Goal: Transaction & Acquisition: Purchase product/service

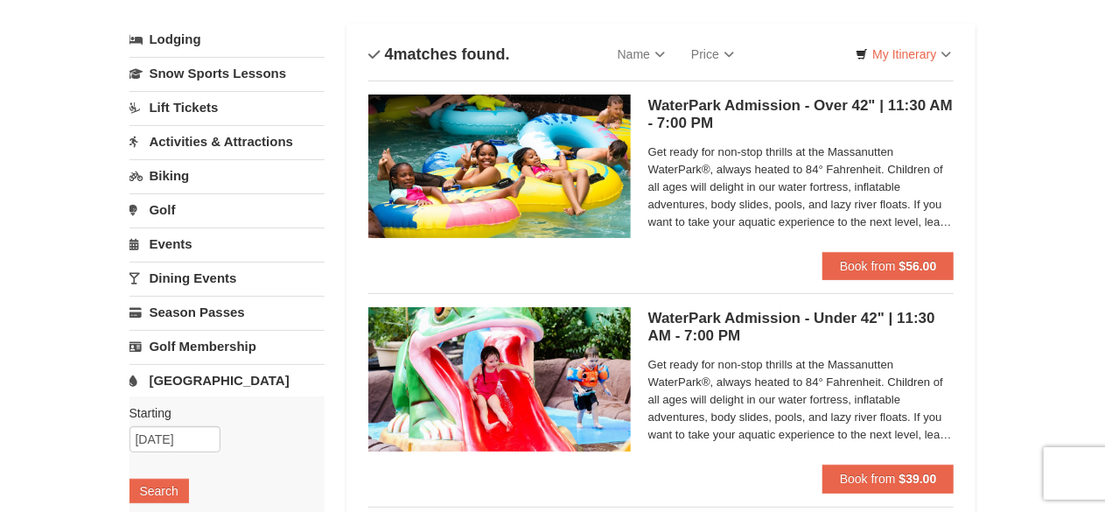
scroll to position [96, 0]
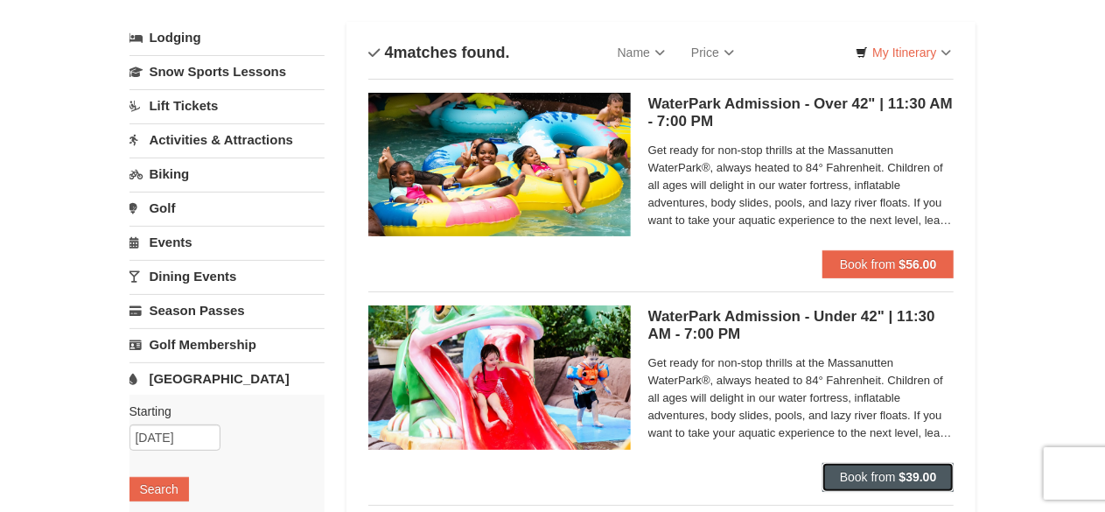
click at [882, 473] on span "Book from" at bounding box center [868, 477] width 56 height 14
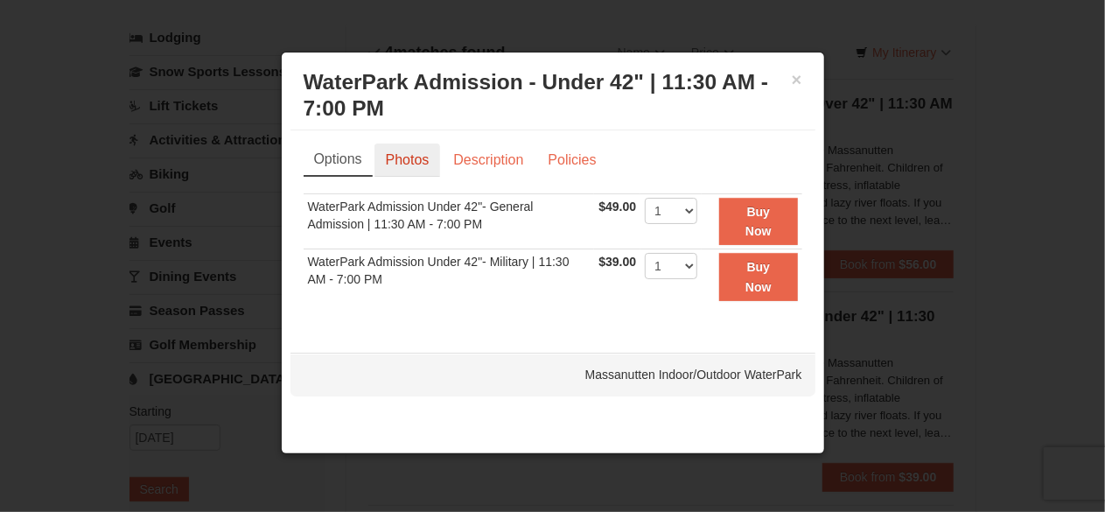
click at [427, 158] on link "Photos" at bounding box center [407, 159] width 66 height 33
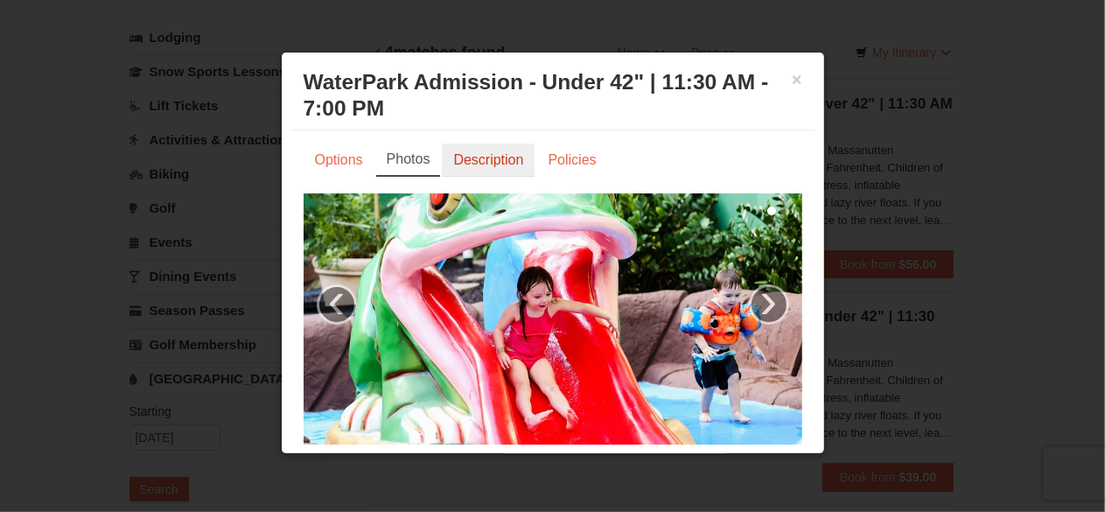
click at [464, 164] on link "Description" at bounding box center [488, 159] width 93 height 33
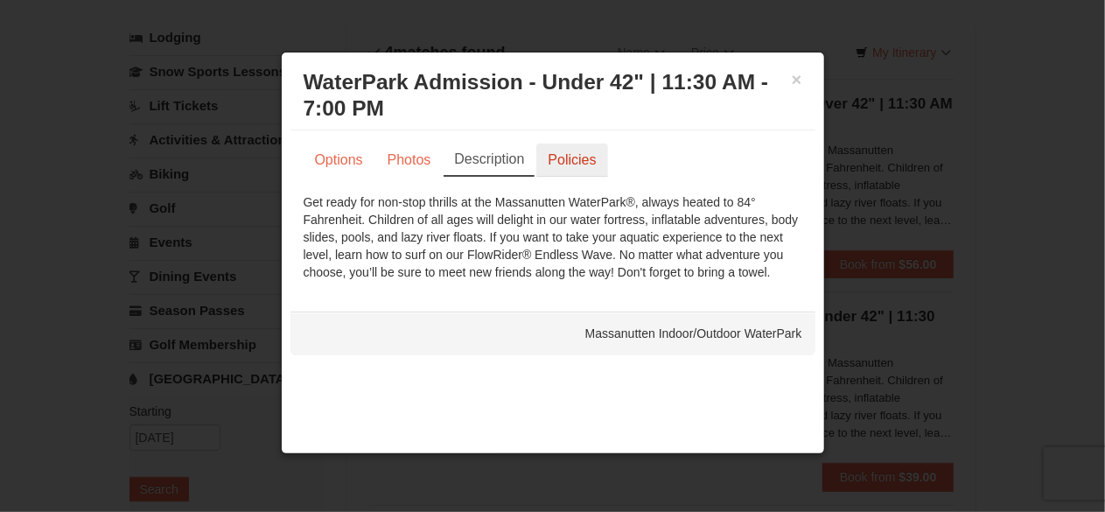
click at [569, 162] on link "Policies" at bounding box center [571, 159] width 71 height 33
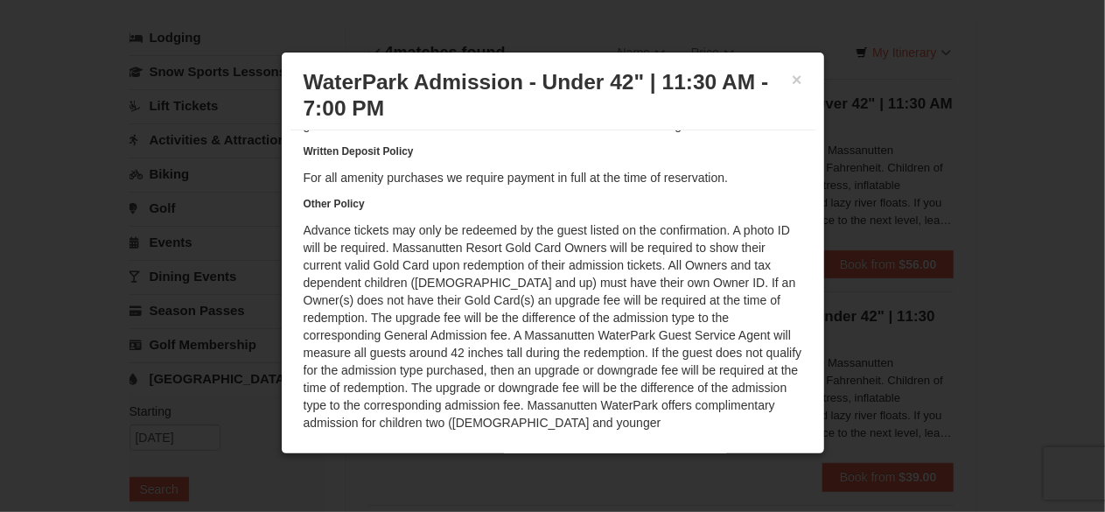
scroll to position [181, 0]
click at [792, 78] on button "×" at bounding box center [797, 79] width 10 height 17
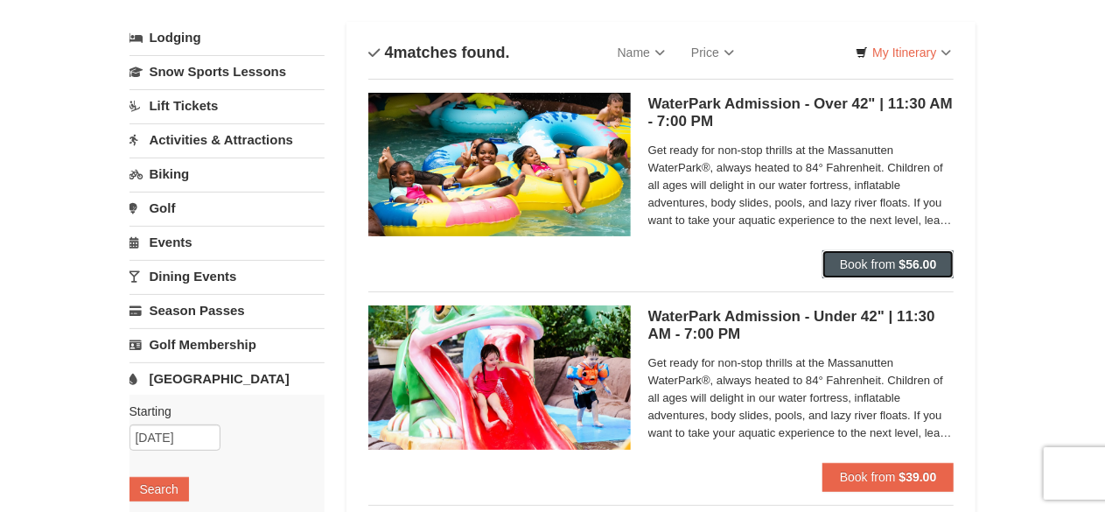
click at [854, 262] on span "Book from" at bounding box center [868, 264] width 56 height 14
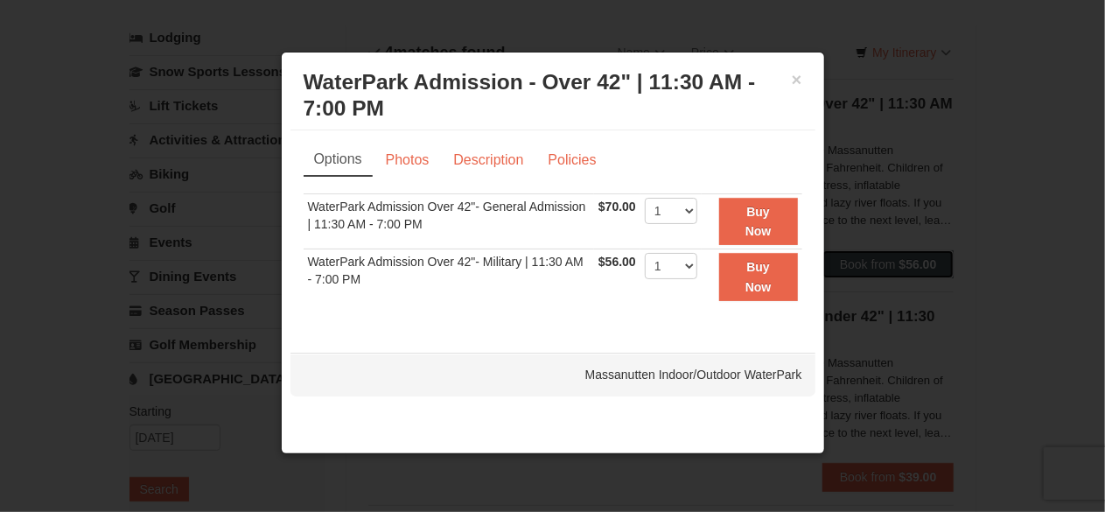
scroll to position [0, 0]
click at [684, 216] on select "1 2 3 4 5 6 7 8 9 10 11 12 13 14 15 16 17 18 19 20 21 22" at bounding box center [671, 211] width 52 height 26
click at [728, 158] on ul "Options Photos Description Policies" at bounding box center [553, 159] width 499 height 32
click at [799, 75] on button "×" at bounding box center [797, 79] width 10 height 17
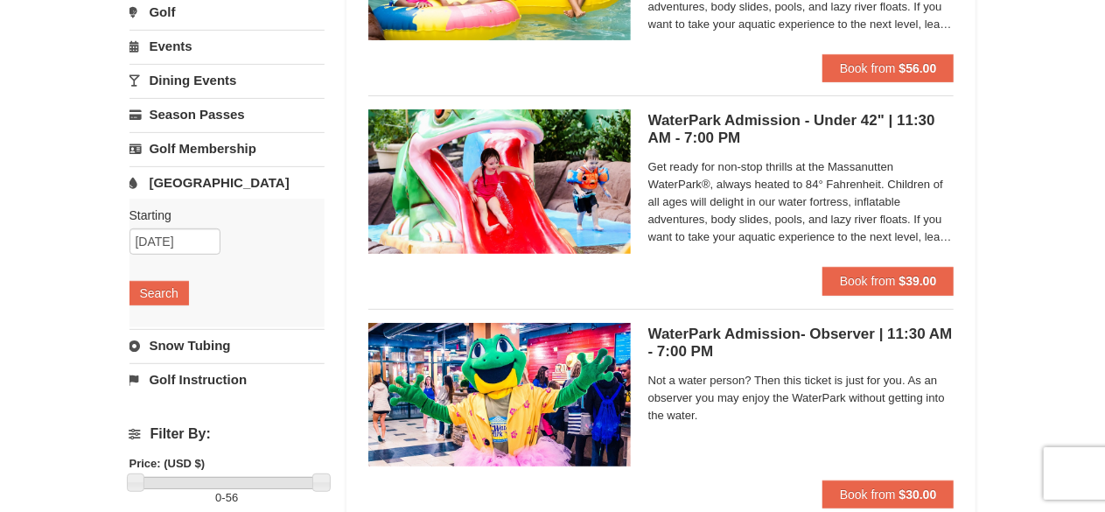
scroll to position [303, 0]
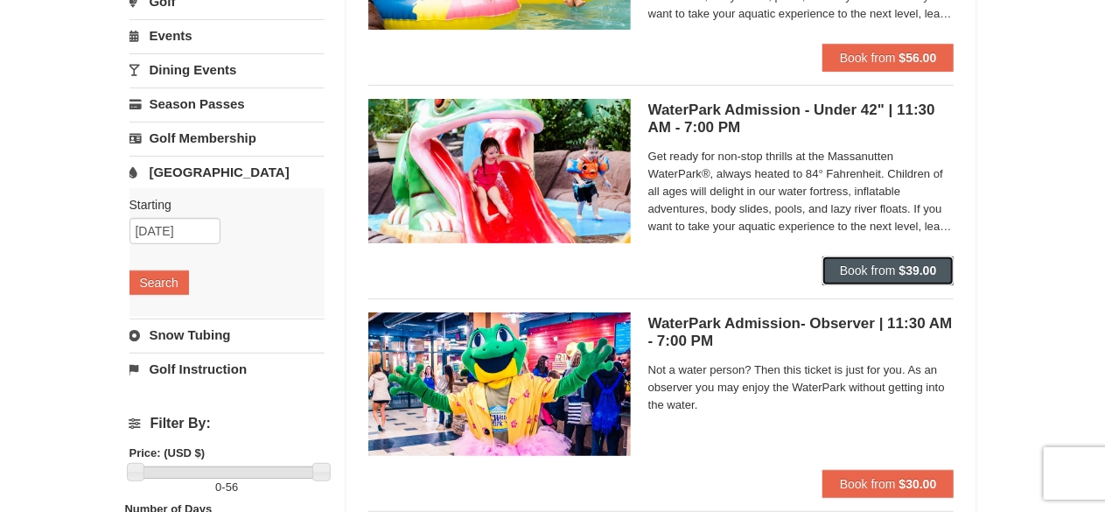
click at [897, 276] on button "Book from $39.00" at bounding box center [888, 270] width 132 height 28
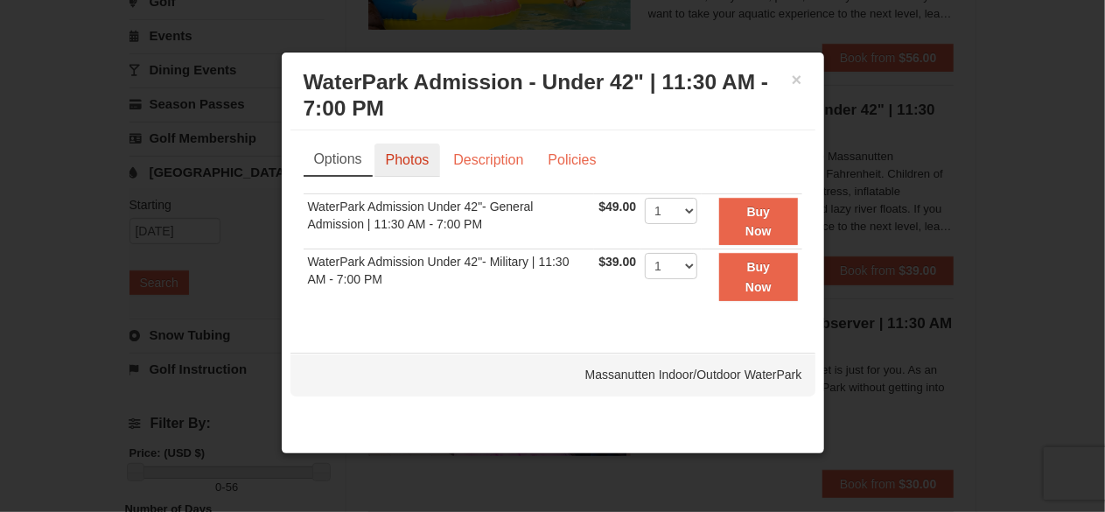
click at [423, 164] on link "Photos" at bounding box center [407, 159] width 66 height 33
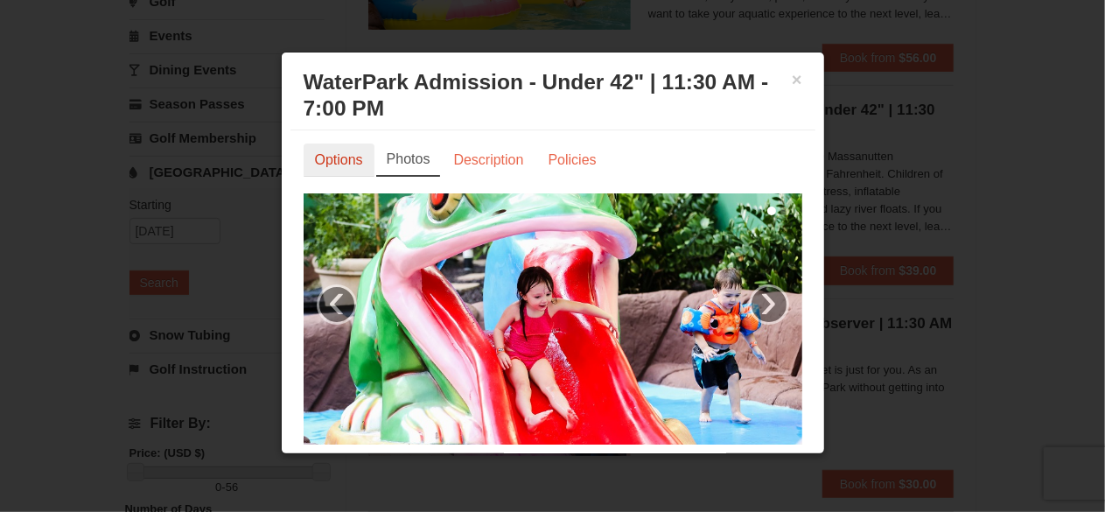
click at [330, 158] on link "Options" at bounding box center [339, 159] width 71 height 33
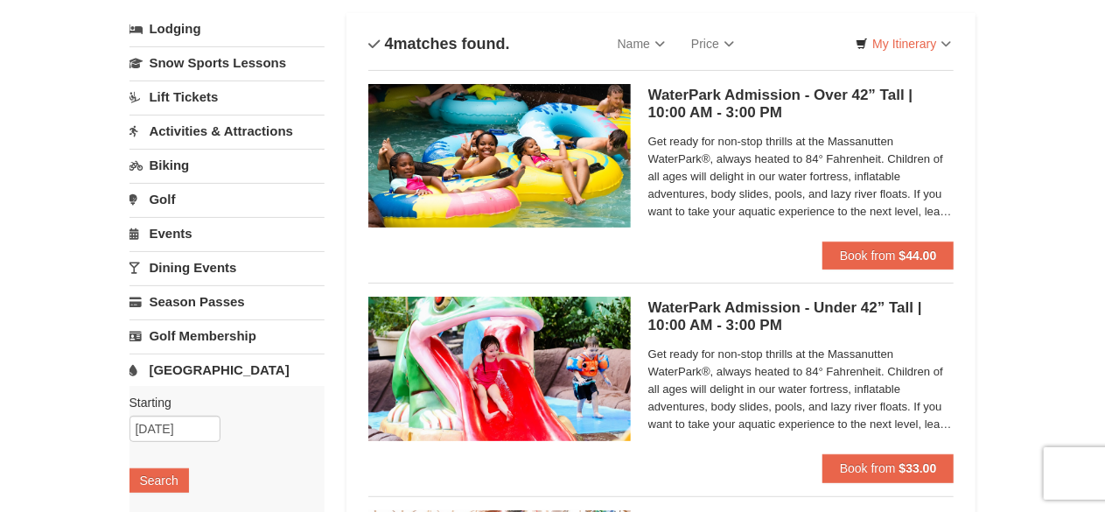
scroll to position [135, 0]
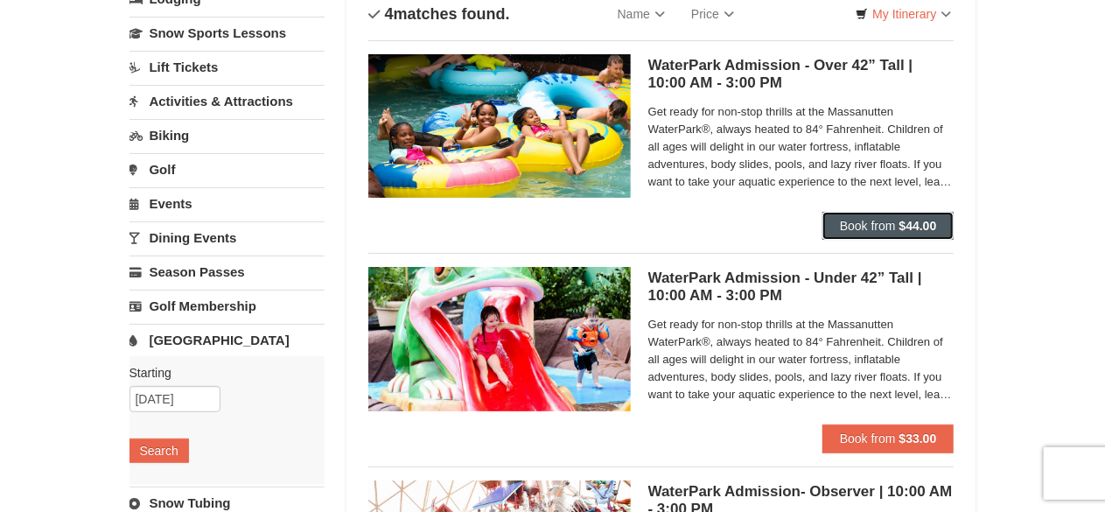
click at [920, 228] on strong "$44.00" at bounding box center [918, 226] width 38 height 14
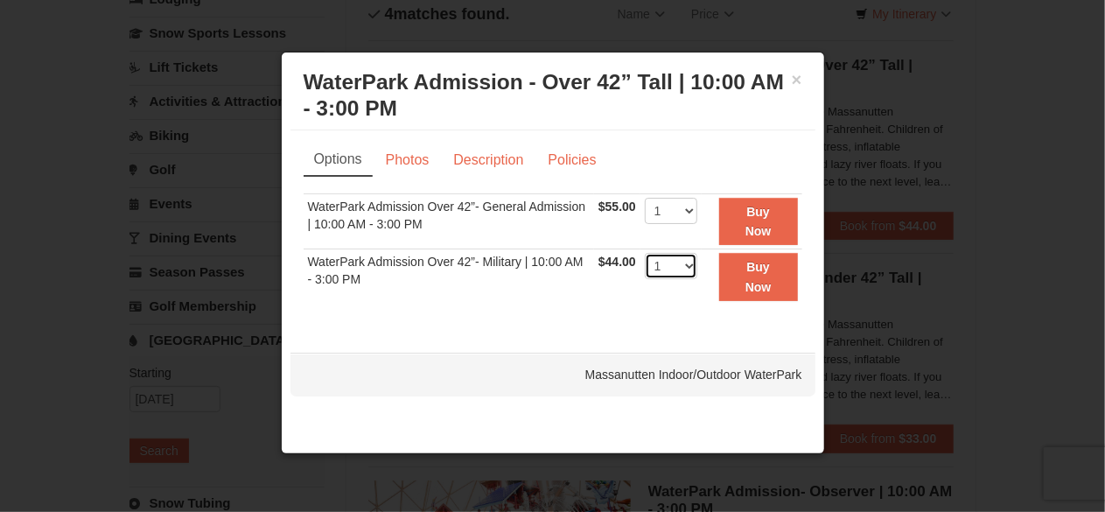
click at [686, 270] on select "1 2 3 4 5 6 7 8 9 10 11 12 13 14 15 16 17 18 19 20 21 22" at bounding box center [671, 266] width 52 height 26
select select "6"
click at [645, 253] on select "1 2 3 4 5 6 7 8 9 10 11 12 13 14 15 16 17 18 19 20 21 22" at bounding box center [671, 266] width 52 height 26
click at [761, 273] on button "Buy Now" at bounding box center [758, 277] width 79 height 48
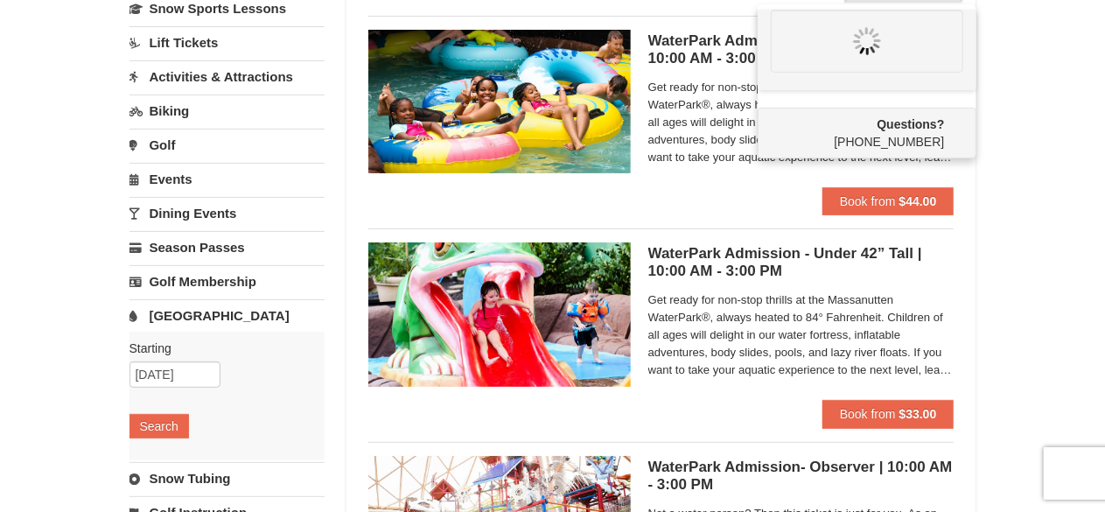
scroll to position [0, 0]
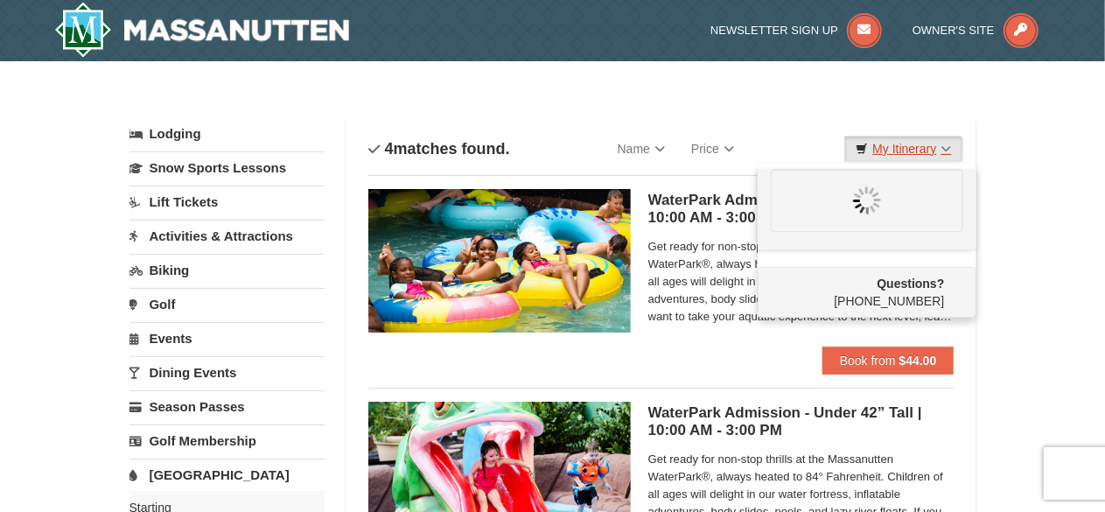
drag, startPoint x: 920, startPoint y: 155, endPoint x: 911, endPoint y: 150, distance: 9.8
click at [911, 150] on link "My Itinerary" at bounding box center [903, 149] width 118 height 26
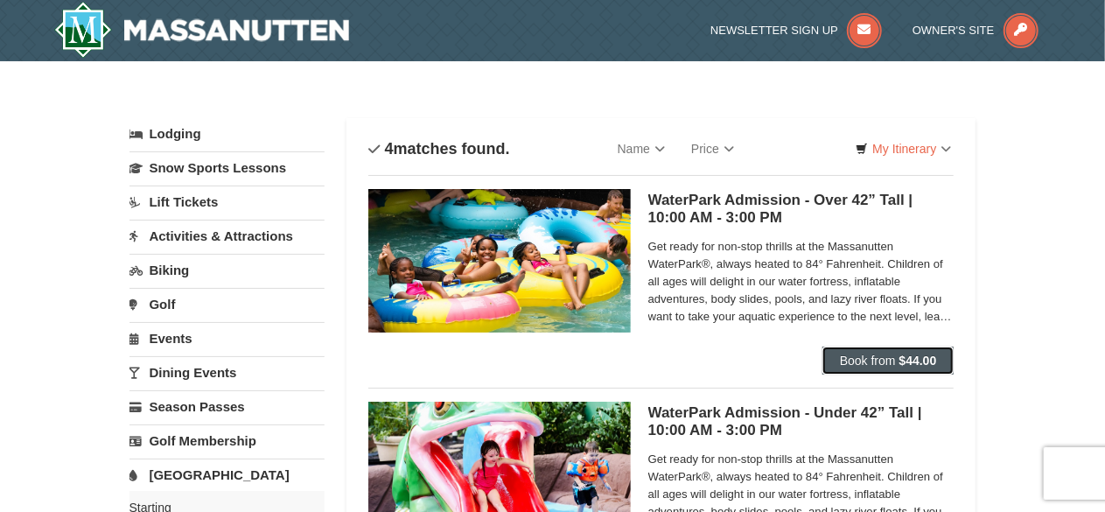
click at [901, 361] on strong "$44.00" at bounding box center [918, 360] width 38 height 14
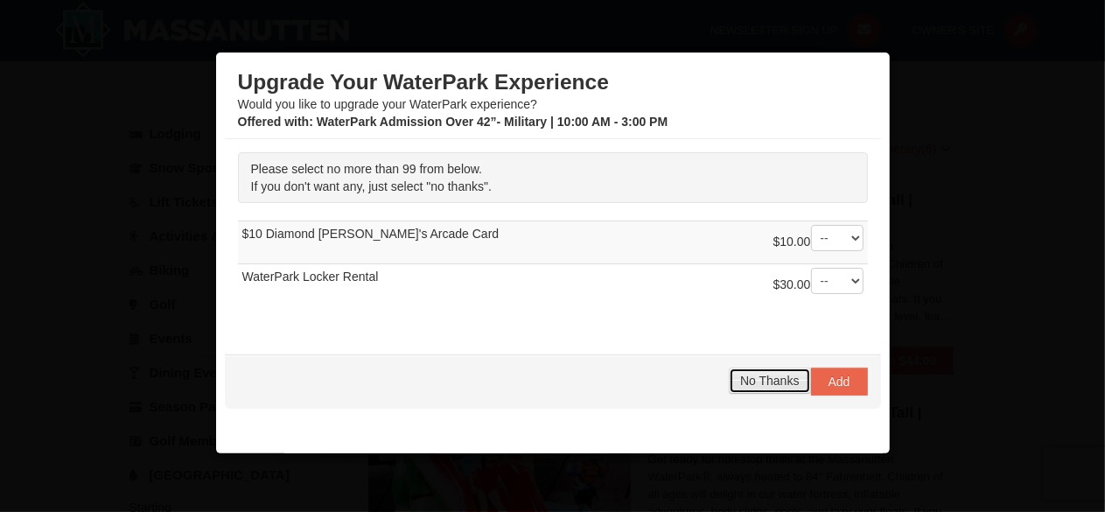
click at [747, 378] on span "No Thanks" at bounding box center [769, 381] width 59 height 14
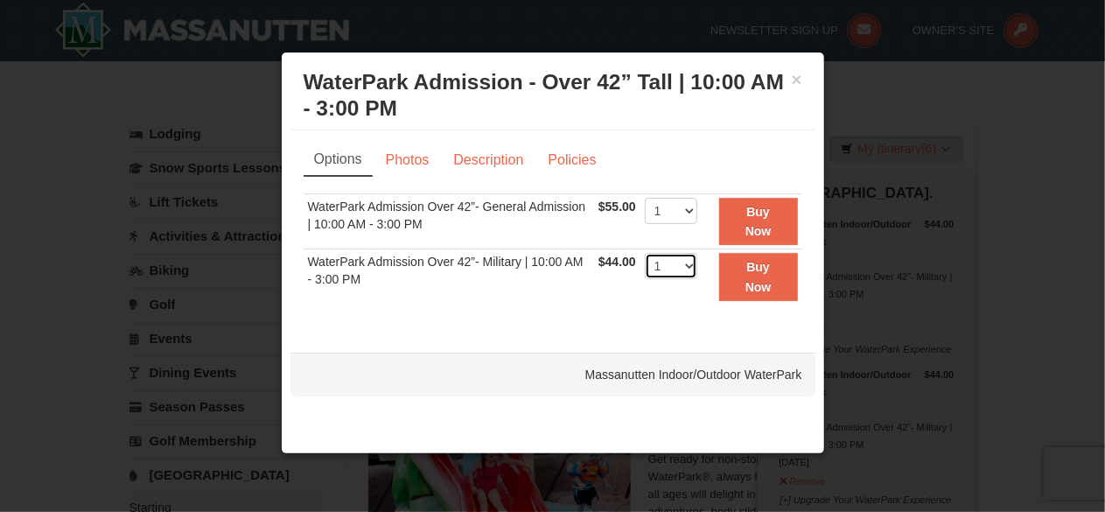
click at [677, 265] on select "1 2 3 4 5 6 7 8 9 10 11 12 13 14 15 16 17 18 19 20 21 22" at bounding box center [671, 266] width 52 height 26
click at [1047, 239] on div at bounding box center [552, 256] width 1105 height 512
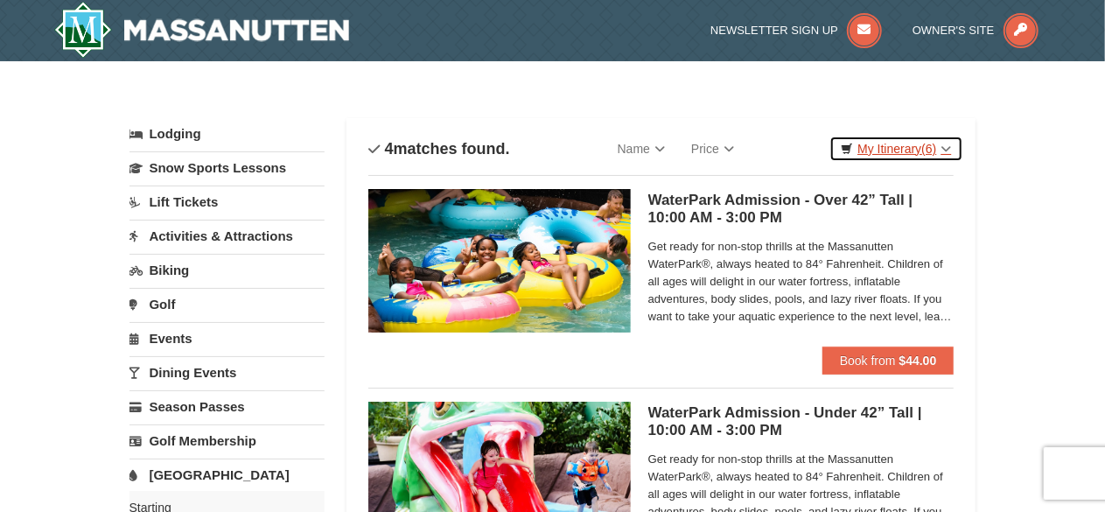
click at [891, 151] on link "My Itinerary (6)" at bounding box center [895, 149] width 133 height 26
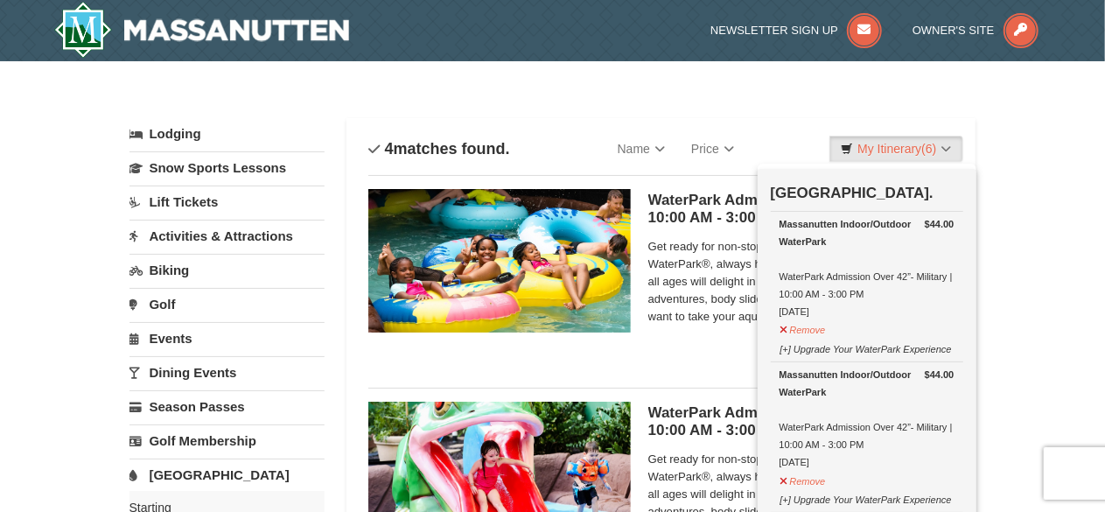
click at [157, 467] on link "[GEOGRAPHIC_DATA]" at bounding box center [226, 474] width 195 height 32
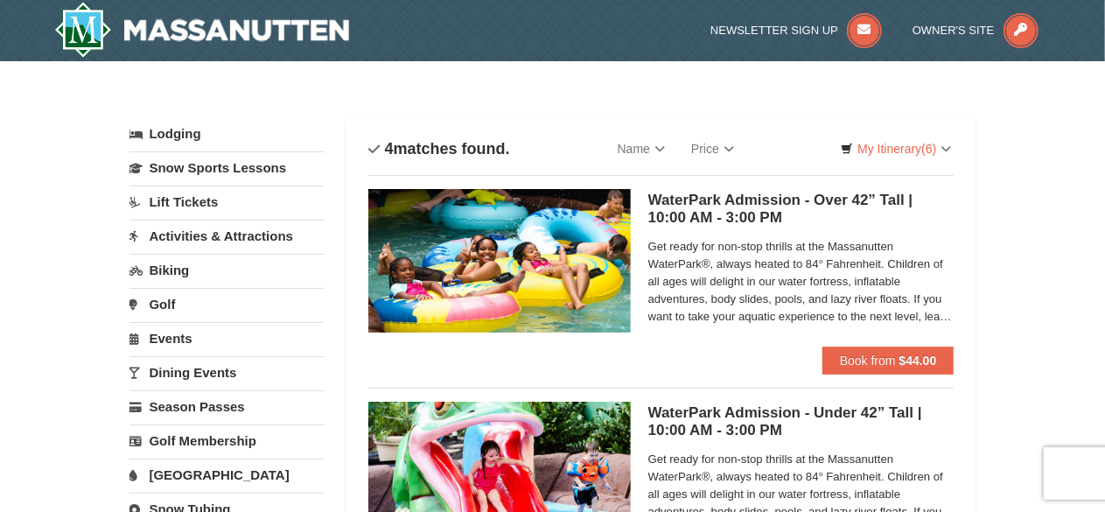
click at [196, 470] on link "[GEOGRAPHIC_DATA]" at bounding box center [226, 474] width 195 height 32
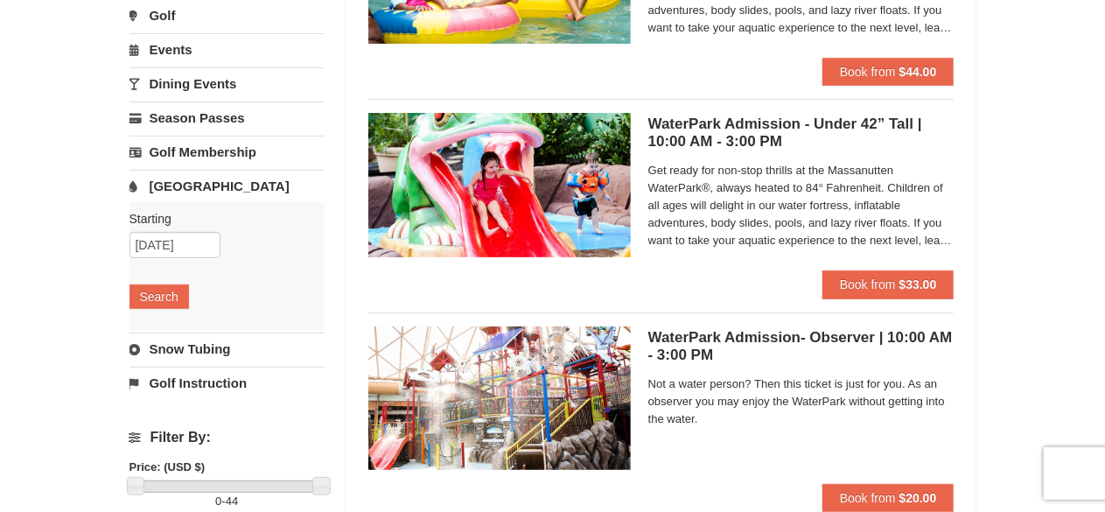
scroll to position [294, 0]
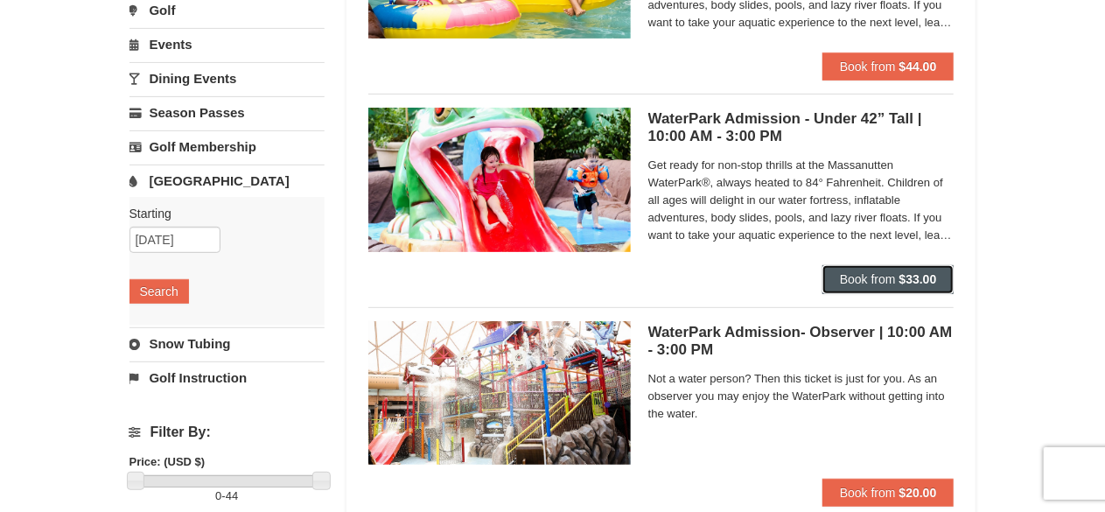
click at [897, 284] on button "Book from $33.00" at bounding box center [888, 279] width 132 height 28
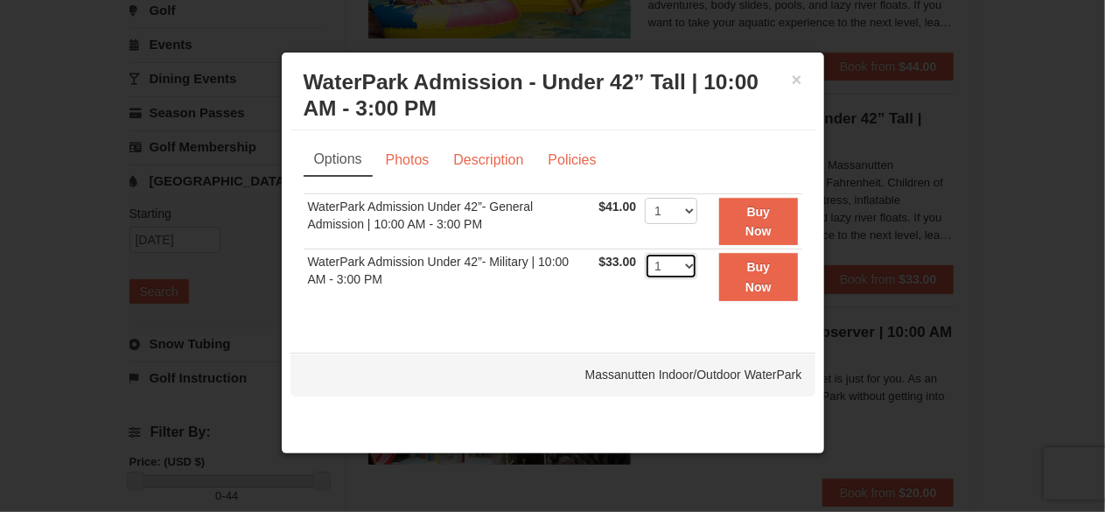
click at [669, 263] on select "1 2 3 4 5 6 7 8 9 10 11 12 13 14 15 16 17 18 19 20 21 22" at bounding box center [671, 266] width 52 height 26
select select "2"
click at [645, 253] on select "1 2 3 4 5 6 7 8 9 10 11 12 13 14 15 16 17 18 19 20 21 22" at bounding box center [671, 266] width 52 height 26
click at [751, 269] on strong "Buy Now" at bounding box center [758, 276] width 26 height 33
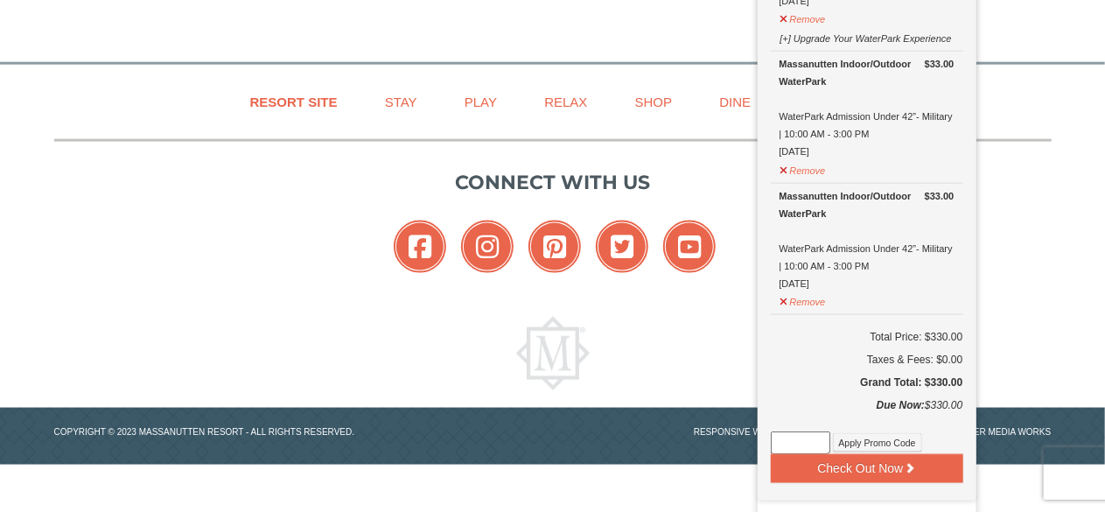
scroll to position [1130, 0]
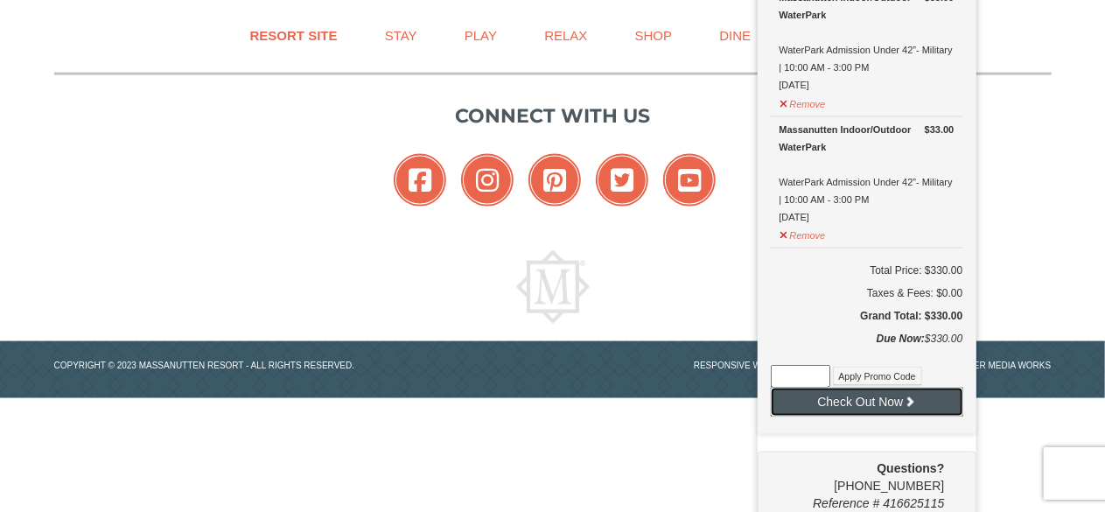
click at [843, 395] on button "Check Out Now" at bounding box center [867, 402] width 192 height 28
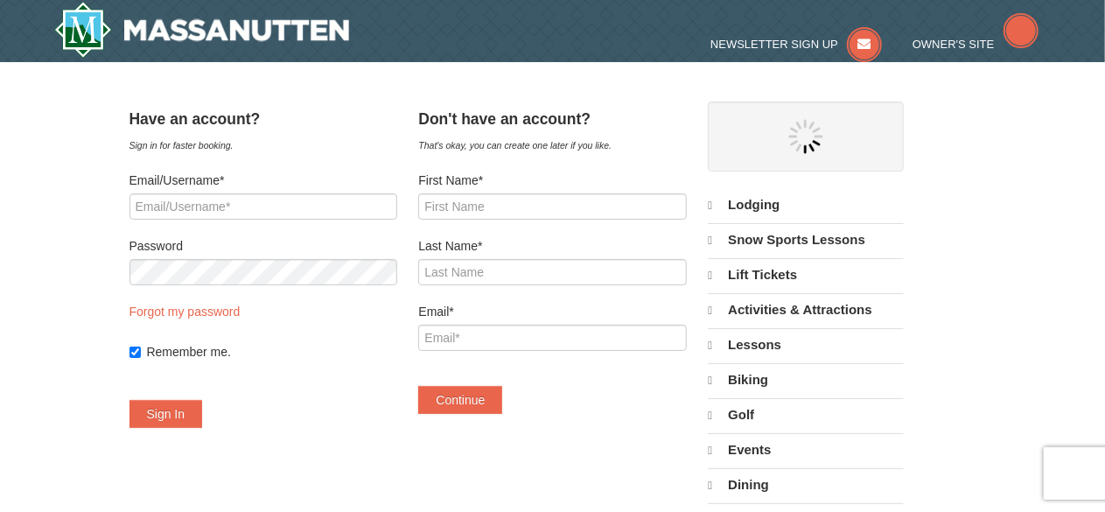
select select "10"
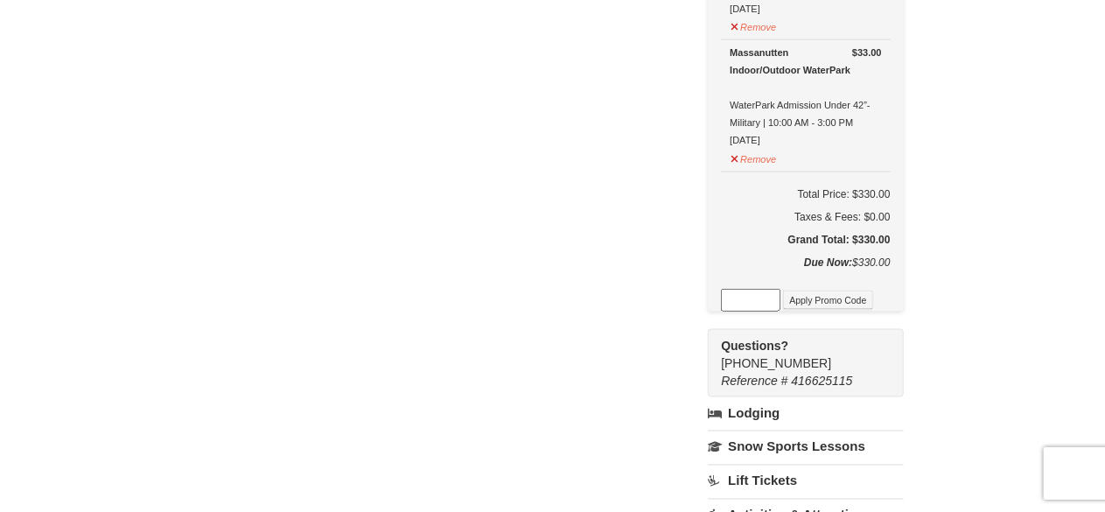
scroll to position [1223, 0]
